Goal: Check status: Check status

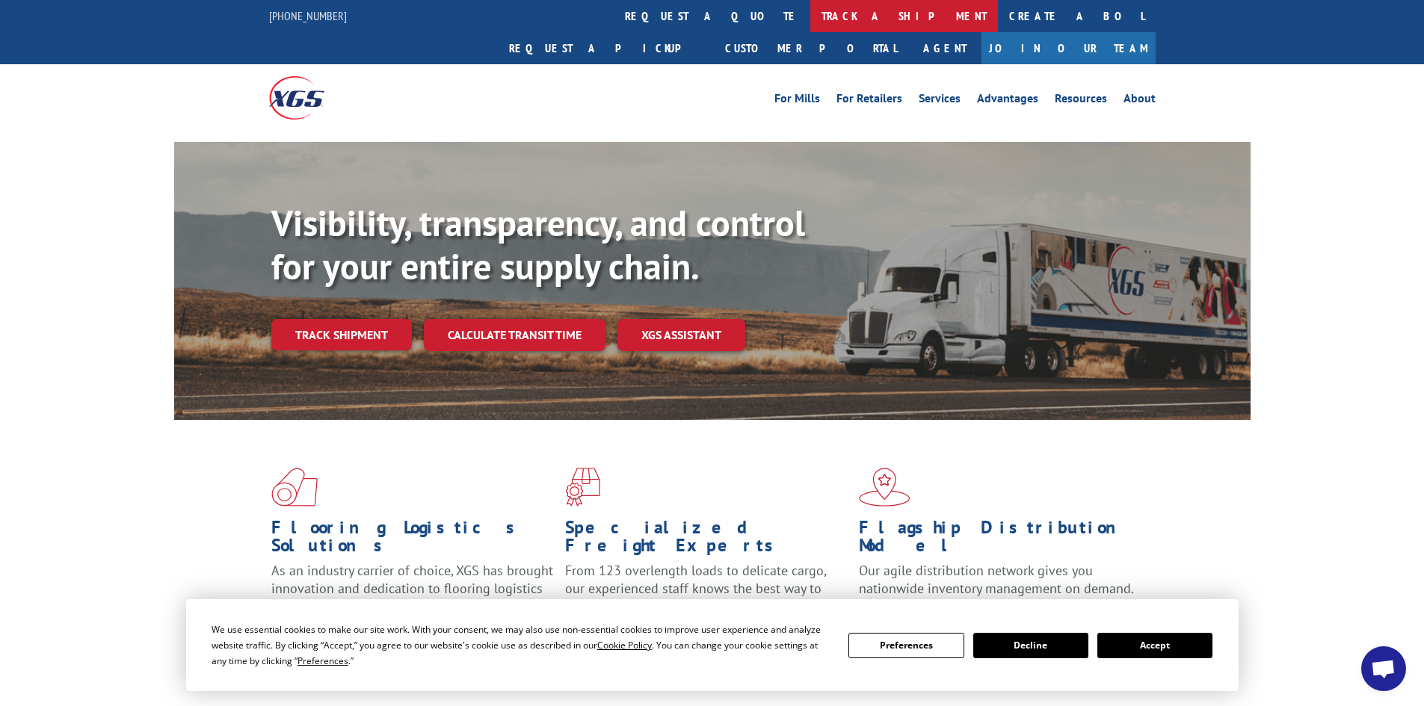
click at [810, 13] on link "track a shipment" at bounding box center [904, 16] width 188 height 32
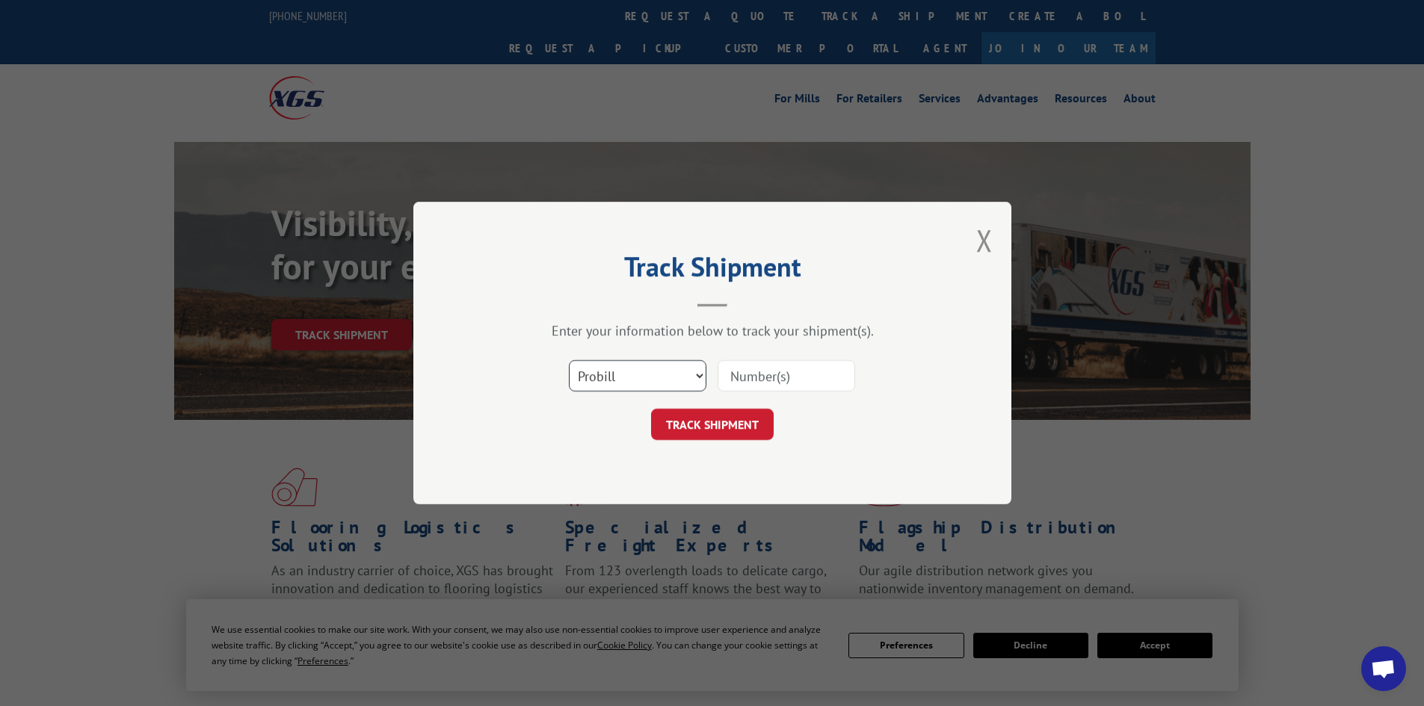
click at [620, 381] on select "Select category... Probill BOL PO" at bounding box center [638, 375] width 138 height 31
select select "bol"
click at [569, 360] on select "Select category... Probill BOL PO" at bounding box center [638, 375] width 138 height 31
click at [750, 377] on input at bounding box center [786, 375] width 138 height 31
paste input "7022347"
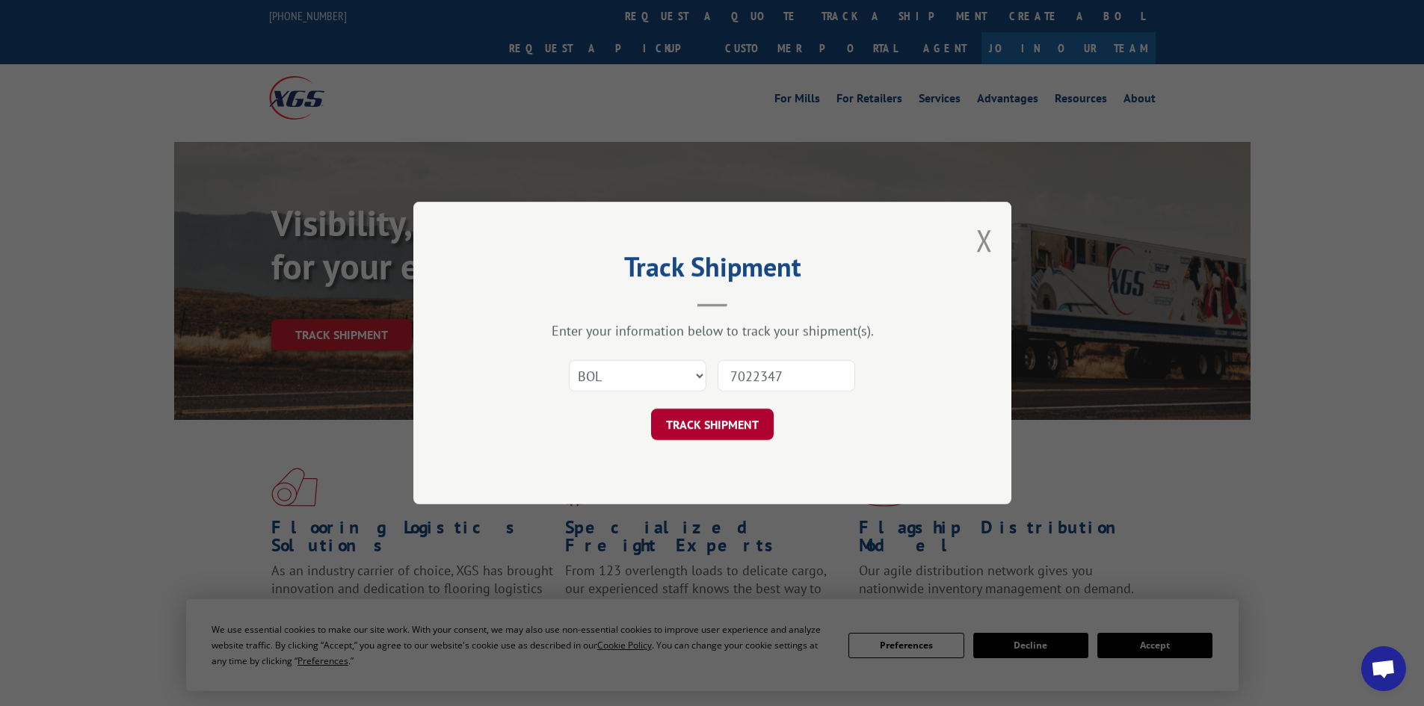
type input "7022347"
click at [701, 424] on button "TRACK SHIPMENT" at bounding box center [712, 424] width 123 height 31
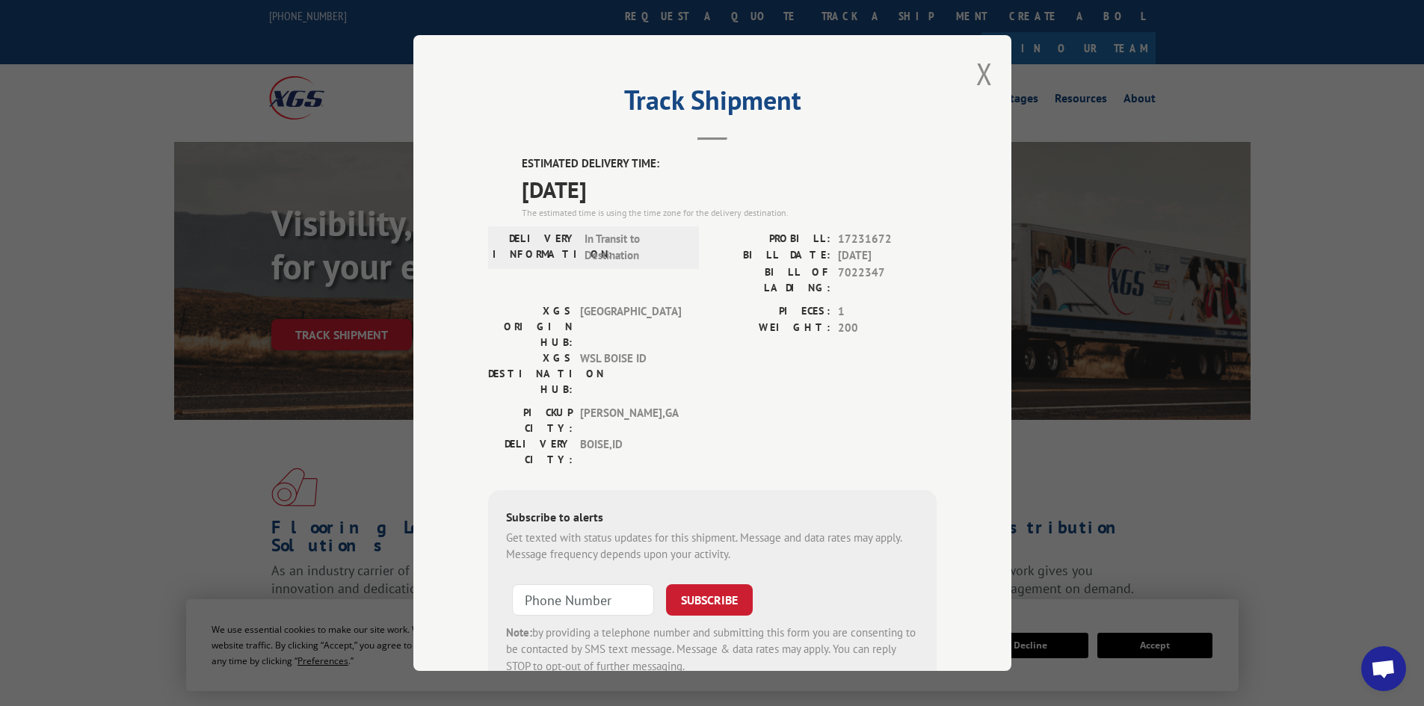
drag, startPoint x: 510, startPoint y: 161, endPoint x: 658, endPoint y: 186, distance: 149.4
click at [658, 186] on div "ESTIMATED DELIVERY TIME: [DATE] The estimated time is using the time zone for t…" at bounding box center [712, 423] width 448 height 537
copy div "ESTIMATED DELIVERY TIME: [DATE]"
